Goal: Find specific page/section: Find specific page/section

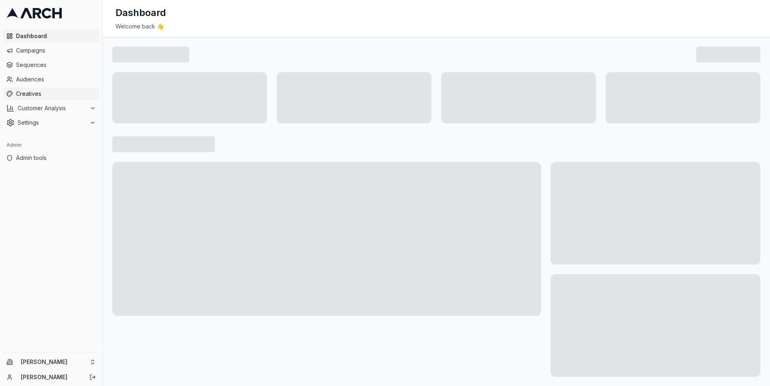
click at [61, 91] on span "Creatives" at bounding box center [56, 94] width 80 height 8
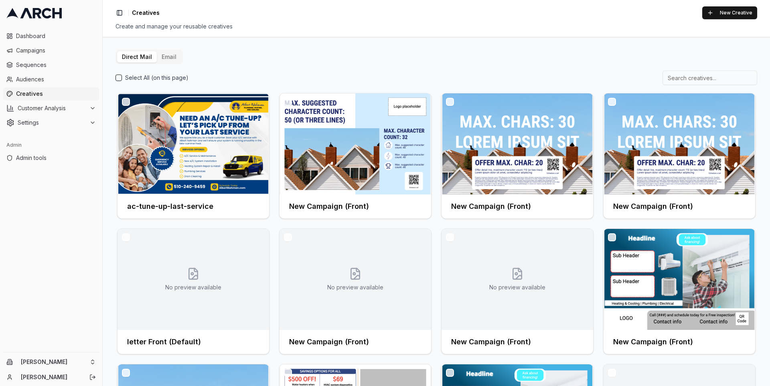
click at [162, 57] on button "Email" at bounding box center [169, 56] width 24 height 11
click at [135, 55] on button "Direct Mail" at bounding box center [137, 56] width 40 height 11
